Goal: Task Accomplishment & Management: Manage account settings

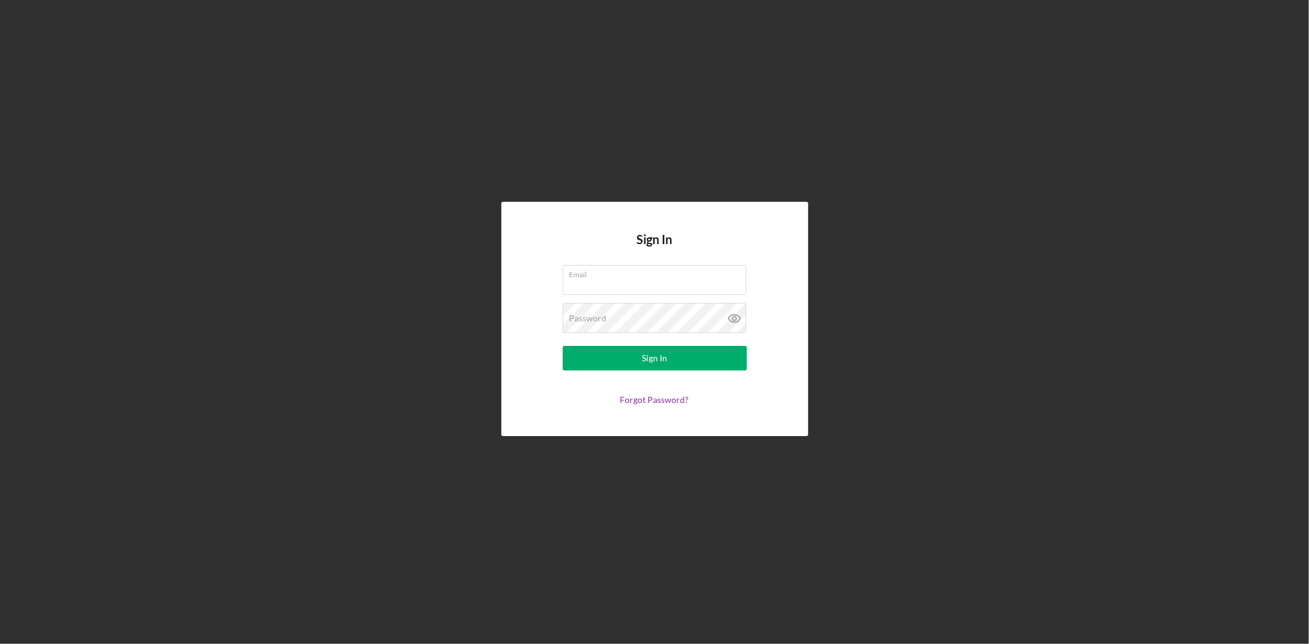
type input "[EMAIL_ADDRESS][DOMAIN_NAME]"
click at [630, 314] on div "Password" at bounding box center [655, 318] width 184 height 31
click at [579, 356] on button "Sign In" at bounding box center [655, 358] width 184 height 25
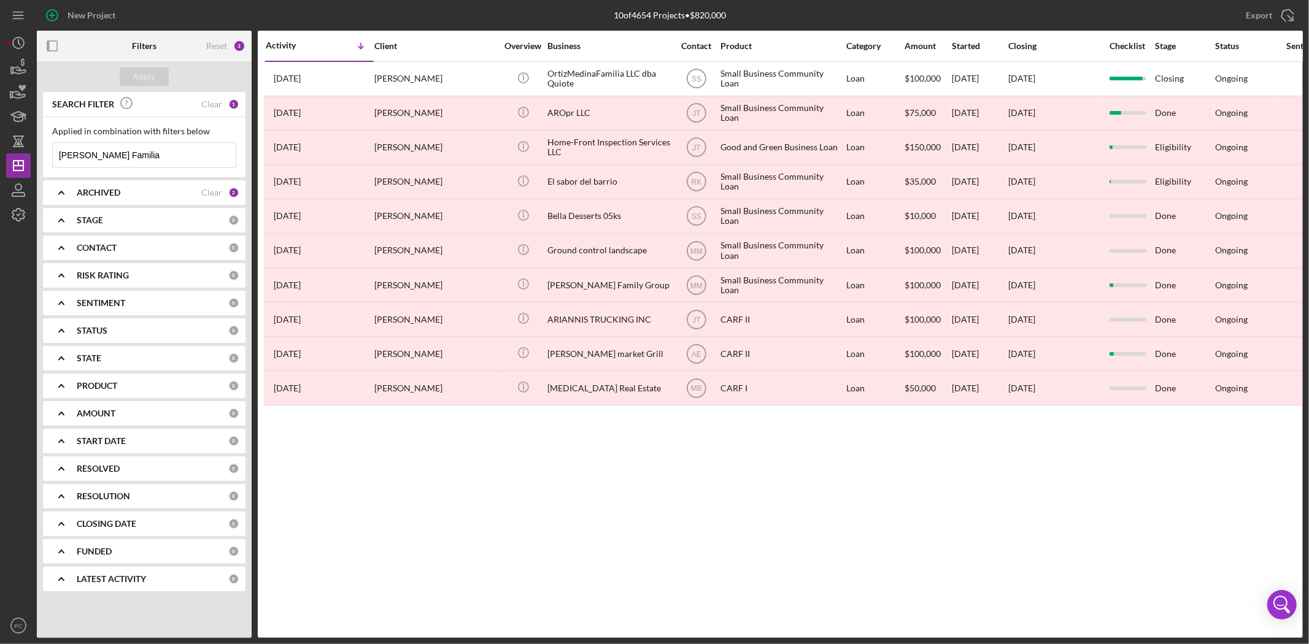
click at [97, 152] on input "[PERSON_NAME] Familia" at bounding box center [144, 155] width 183 height 25
paste input "Sandyrok Group dba Bodyrok"
type input "Sandyrok Group dba Bodyrok"
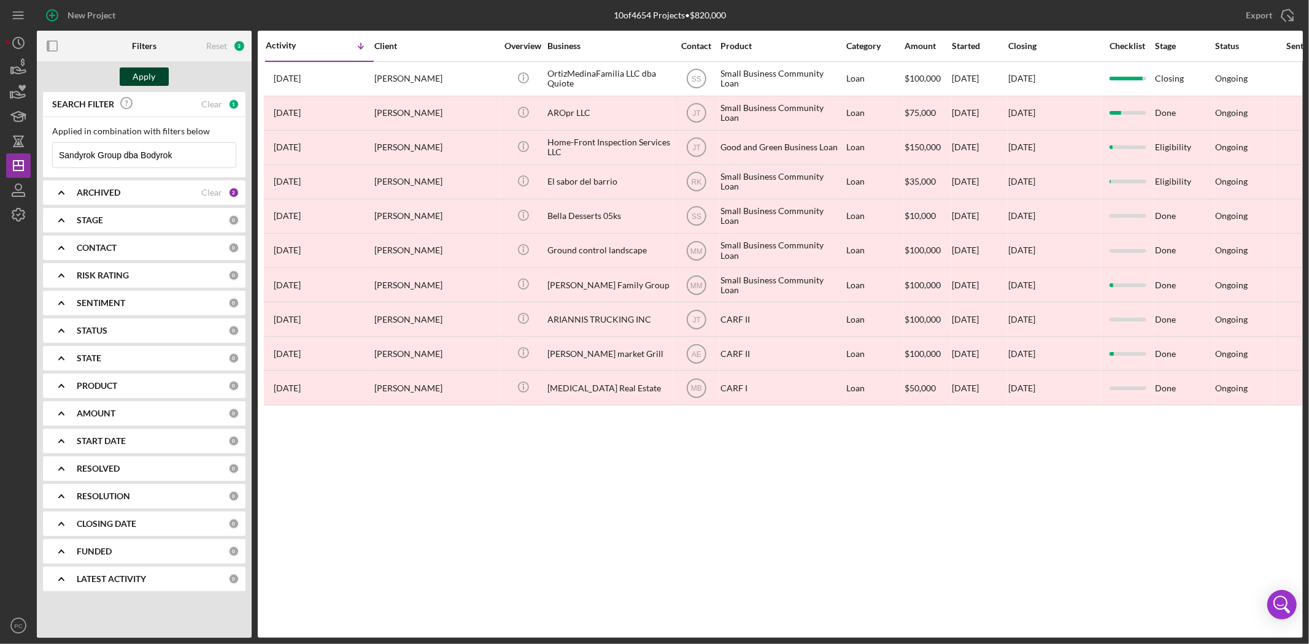
click at [133, 83] on div "Apply" at bounding box center [144, 77] width 23 height 18
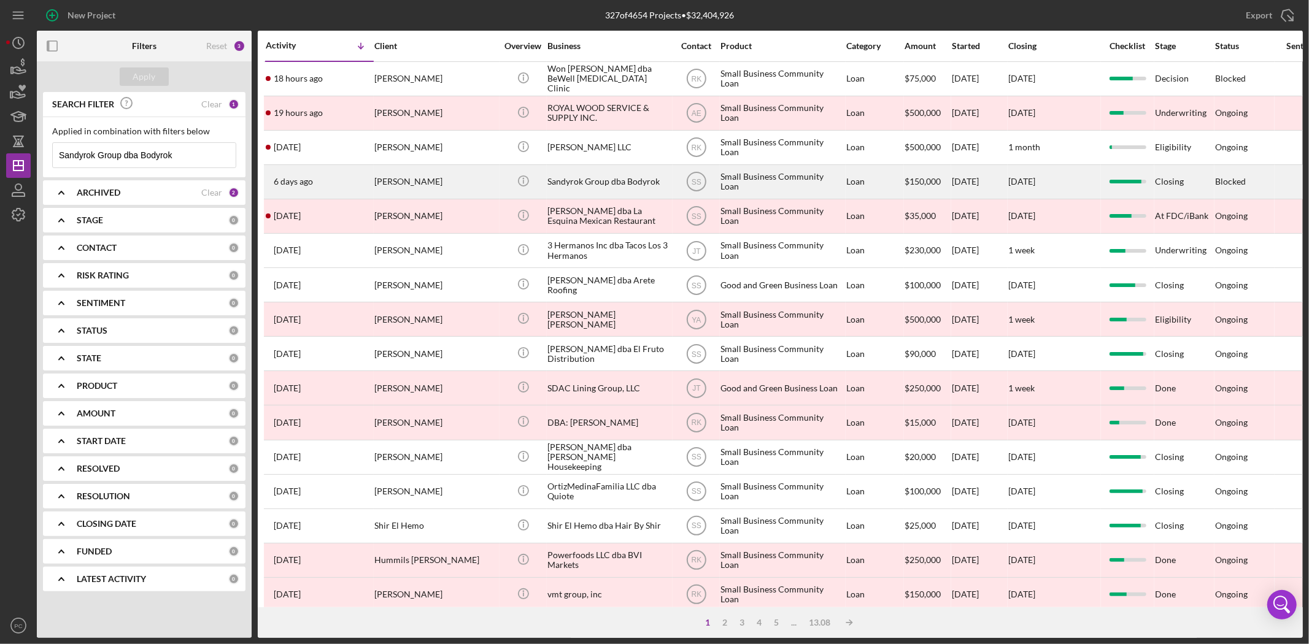
click at [606, 180] on div "Sandyrok Group dba Bodyrok" at bounding box center [608, 182] width 123 height 33
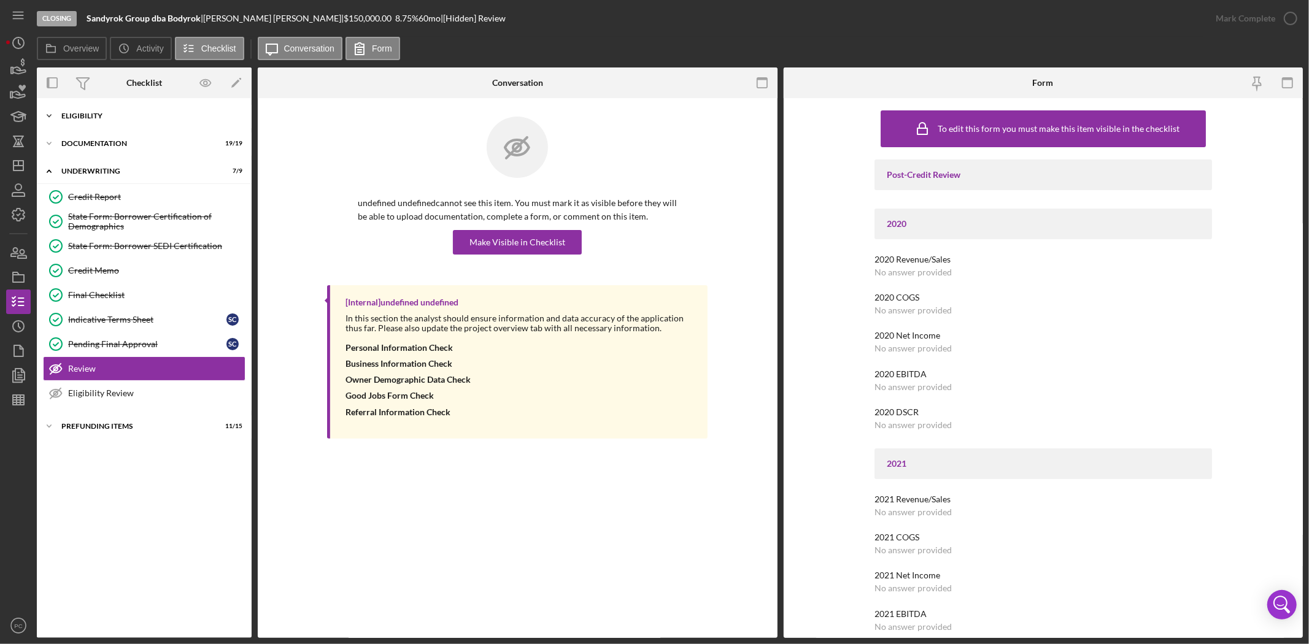
click at [169, 115] on div "Eligibility" at bounding box center [148, 115] width 175 height 7
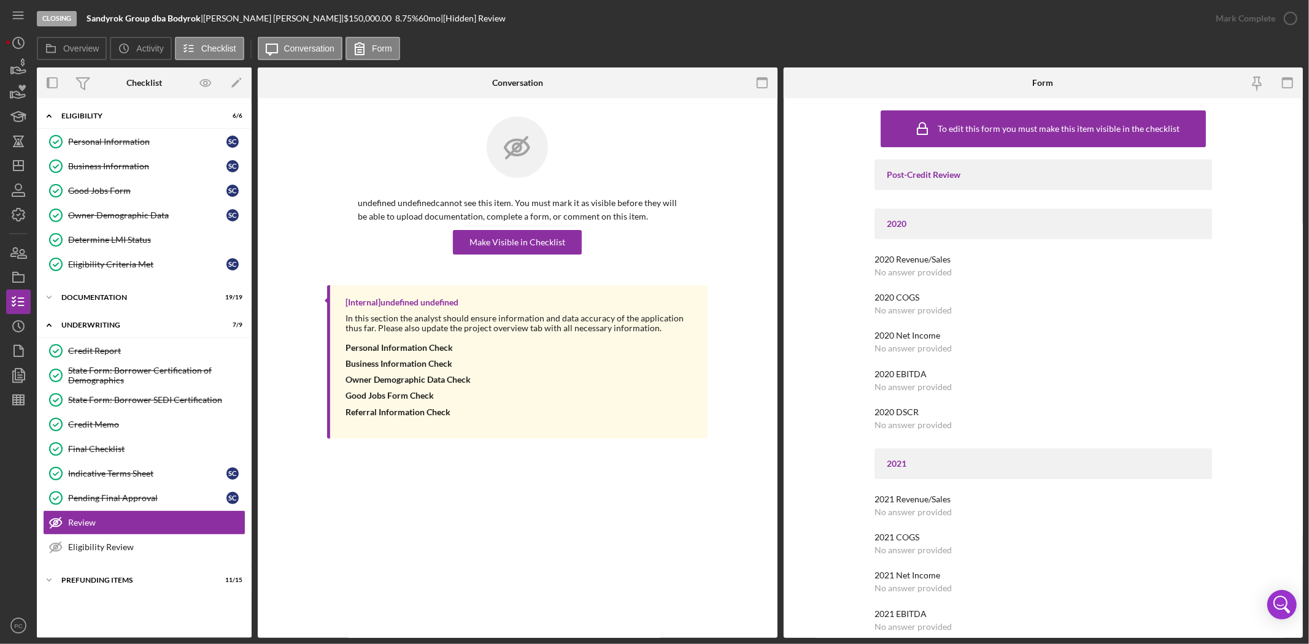
click at [172, 311] on div "Icon/Expander Eligibility 6 / 6 Personal Information Personal Information S C B…" at bounding box center [144, 368] width 215 height 528
click at [171, 295] on div "Documentation" at bounding box center [148, 297] width 175 height 7
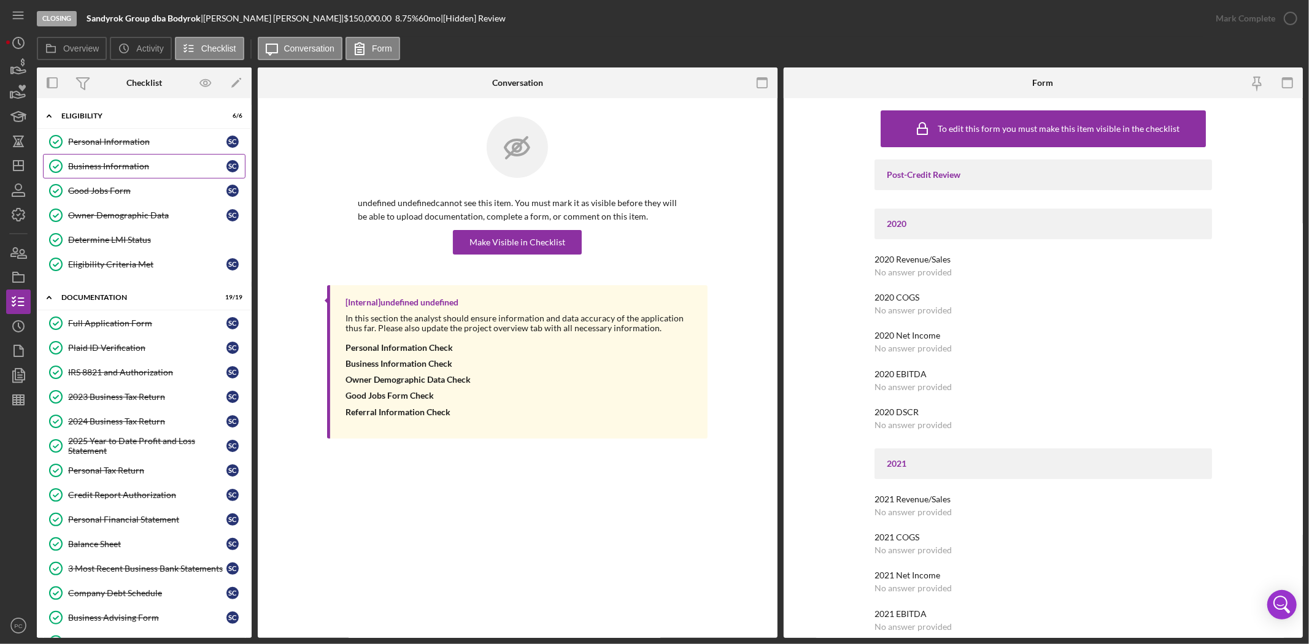
click at [167, 175] on link "Business Information Business Information S C" at bounding box center [144, 166] width 203 height 25
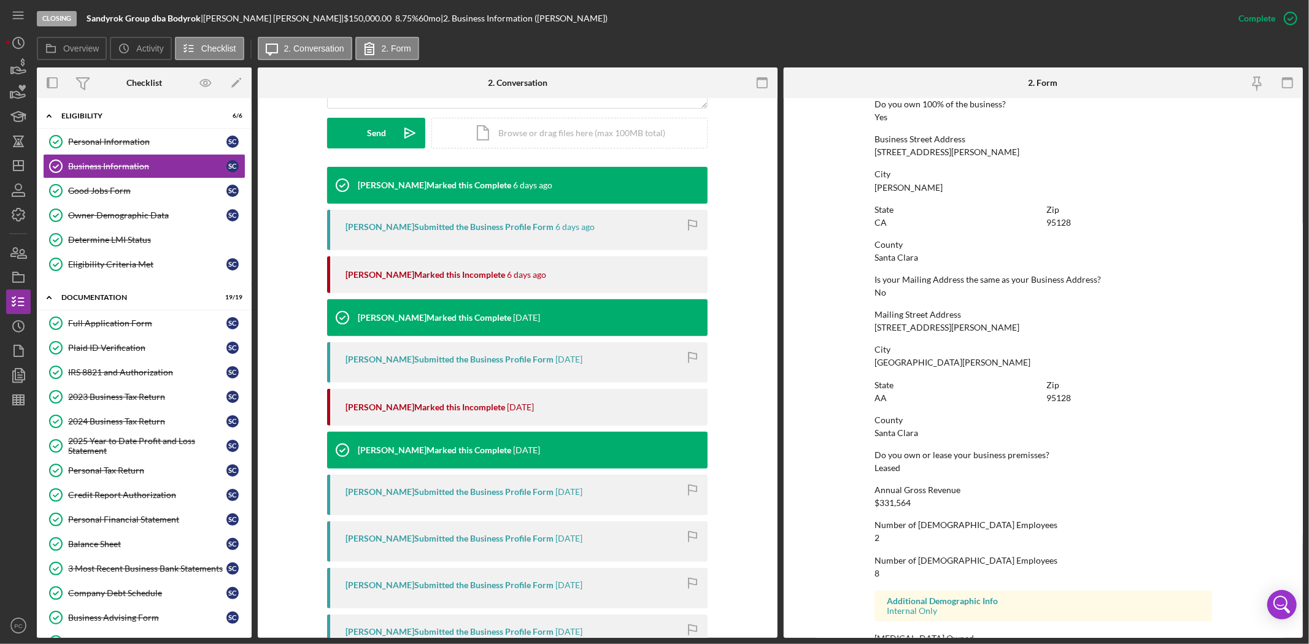
scroll to position [525, 0]
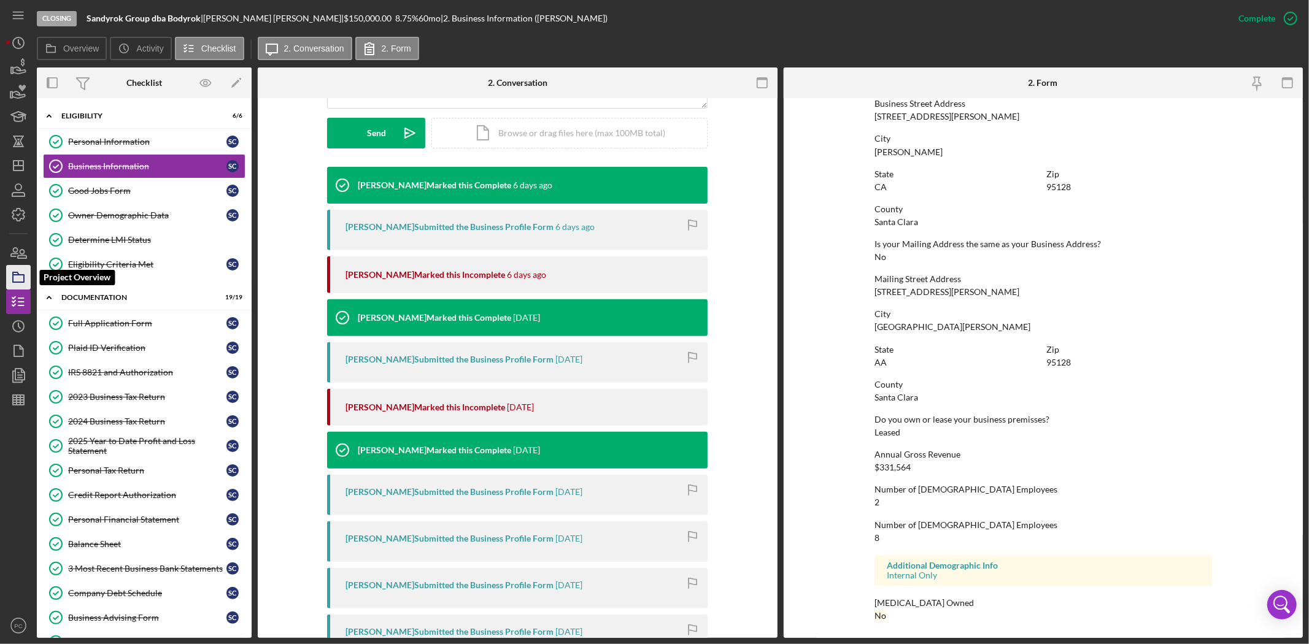
click at [21, 273] on icon "button" at bounding box center [18, 277] width 31 height 31
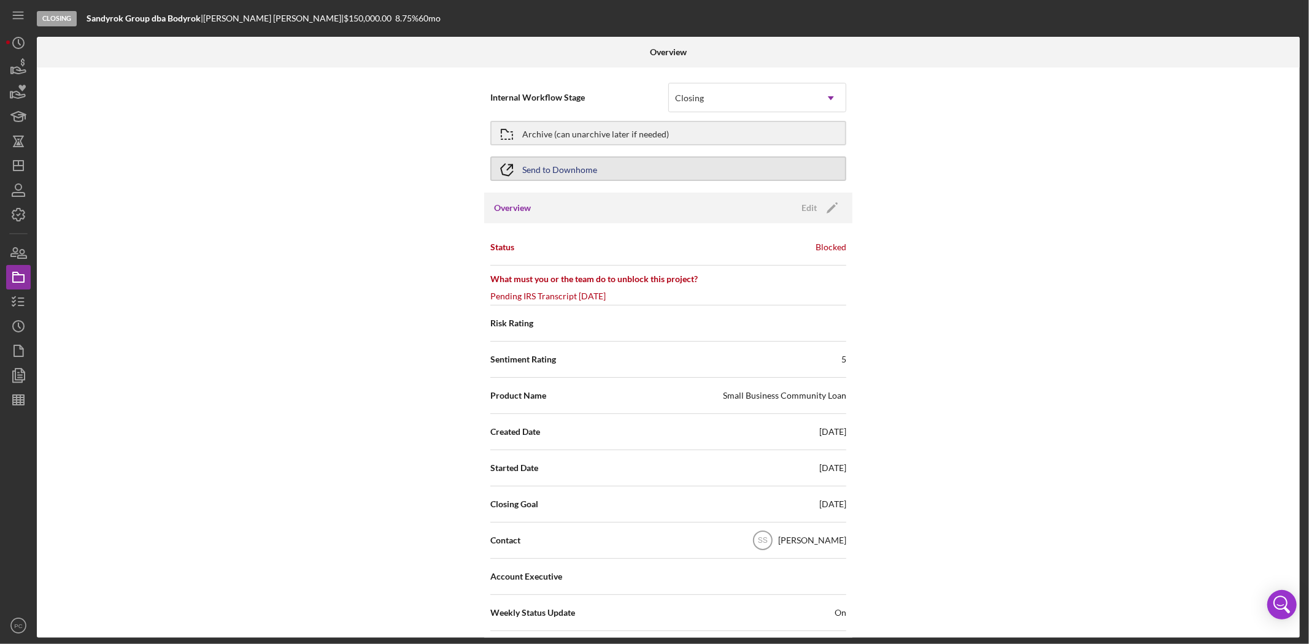
click at [748, 173] on button "Send to Downhome" at bounding box center [668, 169] width 356 height 25
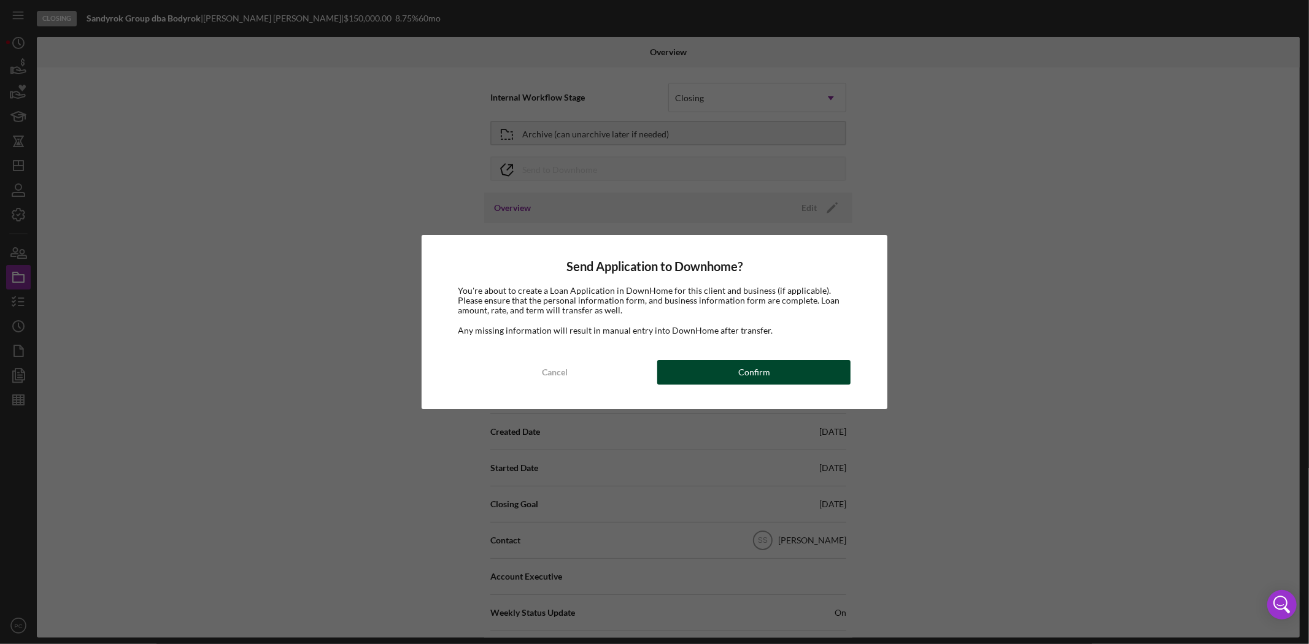
click at [789, 367] on button "Confirm" at bounding box center [753, 372] width 193 height 25
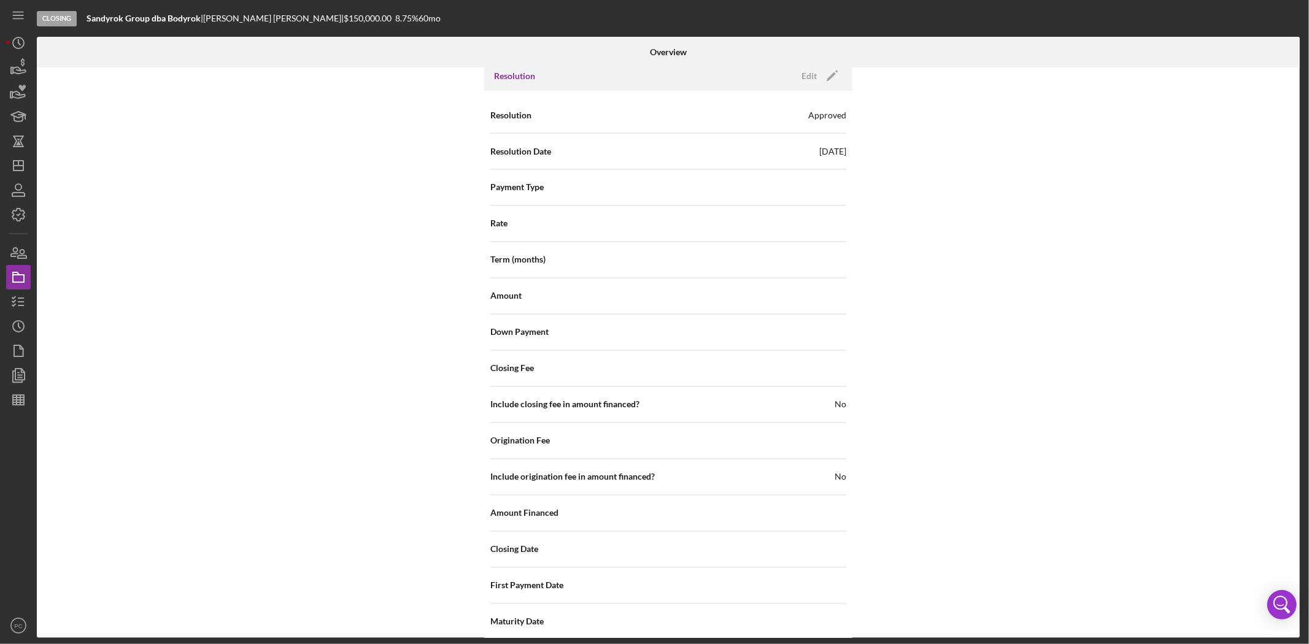
scroll to position [1889, 0]
